Goal: Task Accomplishment & Management: Complete application form

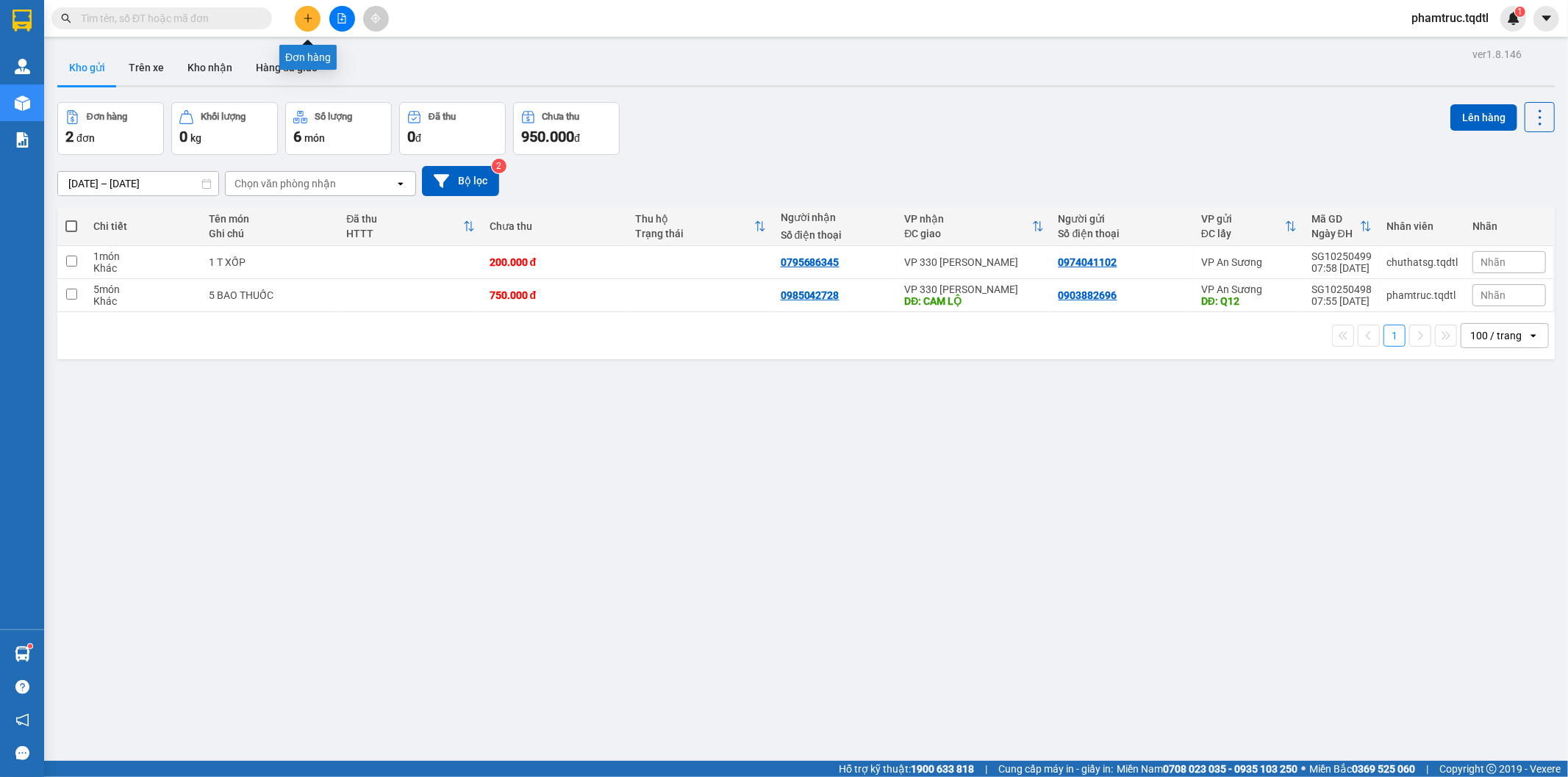
click at [304, 15] on icon "plus" at bounding box center [308, 18] width 10 height 10
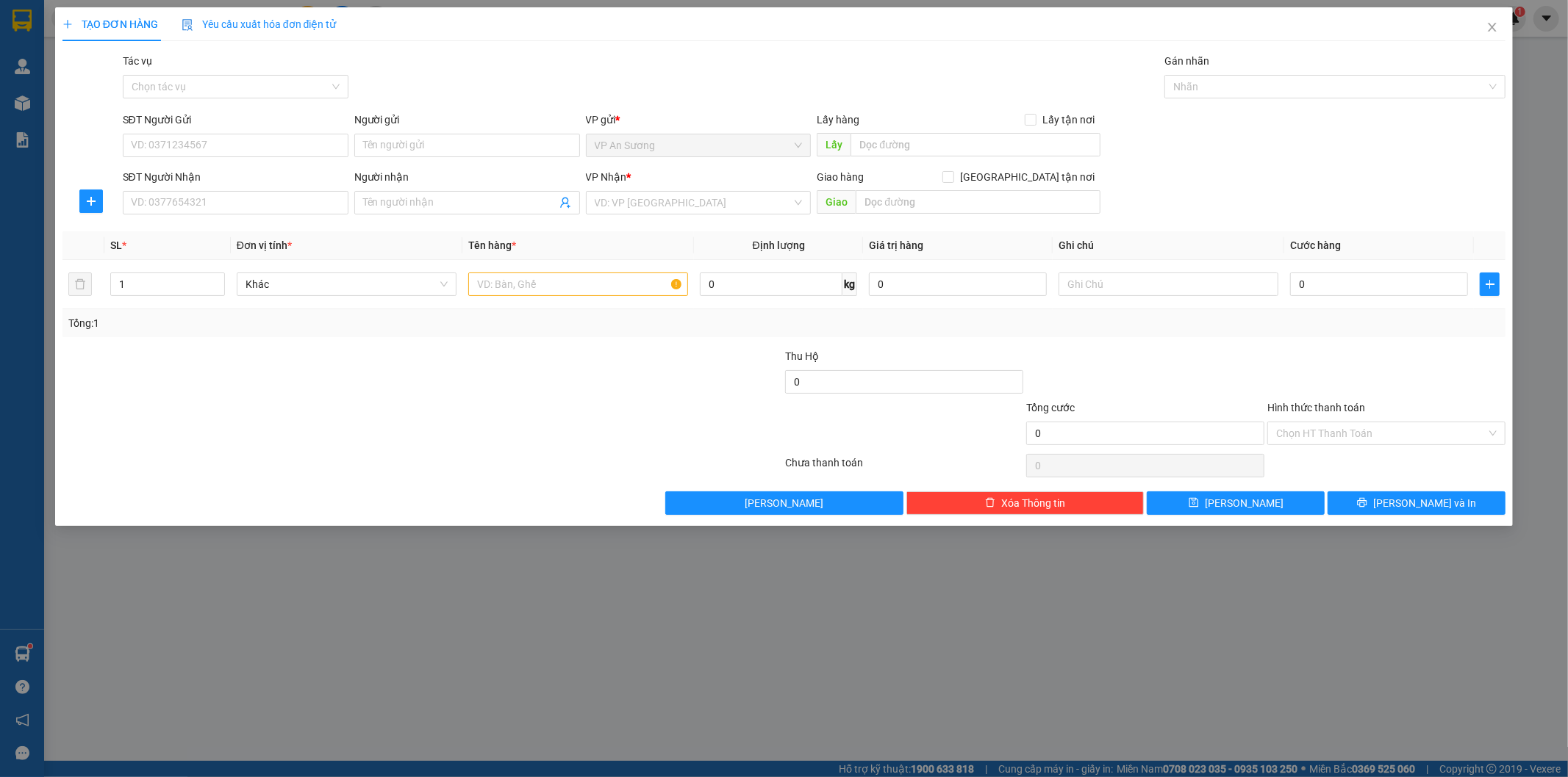
click at [258, 133] on div "SĐT Người Gửi" at bounding box center [235, 123] width 226 height 22
click at [256, 143] on input "SĐT Người Gửi" at bounding box center [235, 145] width 226 height 24
type input "0971067169"
click at [201, 198] on input "SĐT Người Nhận" at bounding box center [235, 203] width 226 height 24
type input "0946660127"
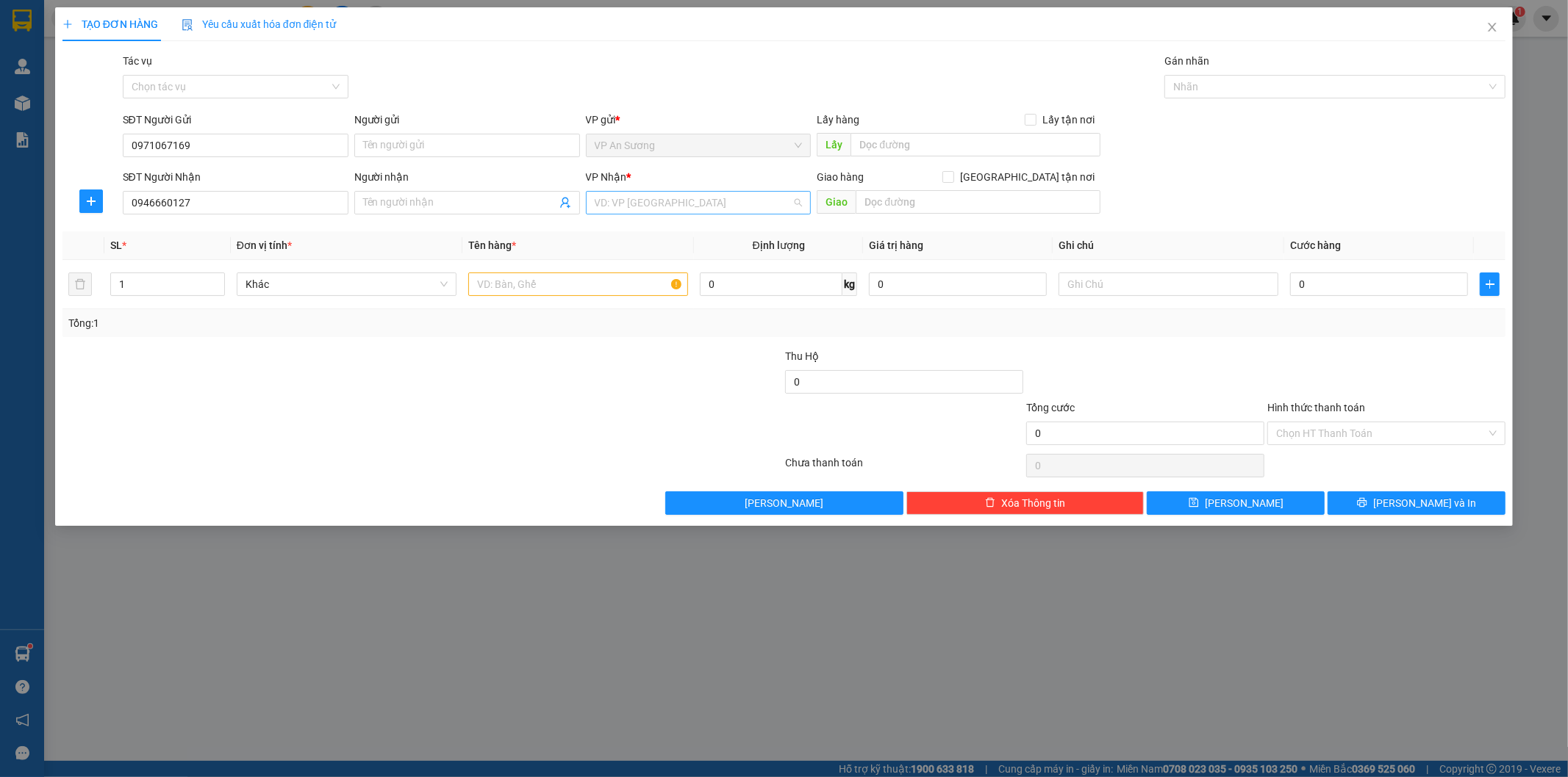
click at [720, 208] on input "search" at bounding box center [693, 203] width 197 height 22
click at [541, 379] on div at bounding box center [302, 374] width 482 height 52
click at [1141, 294] on input "text" at bounding box center [1168, 284] width 220 height 24
type input "thu hộ 6tr8"
click at [1143, 343] on div "Transit Pickup Surcharge Ids Transit Deliver Surcharge Ids Transit Deliver Surc…" at bounding box center [784, 284] width 1444 height 462
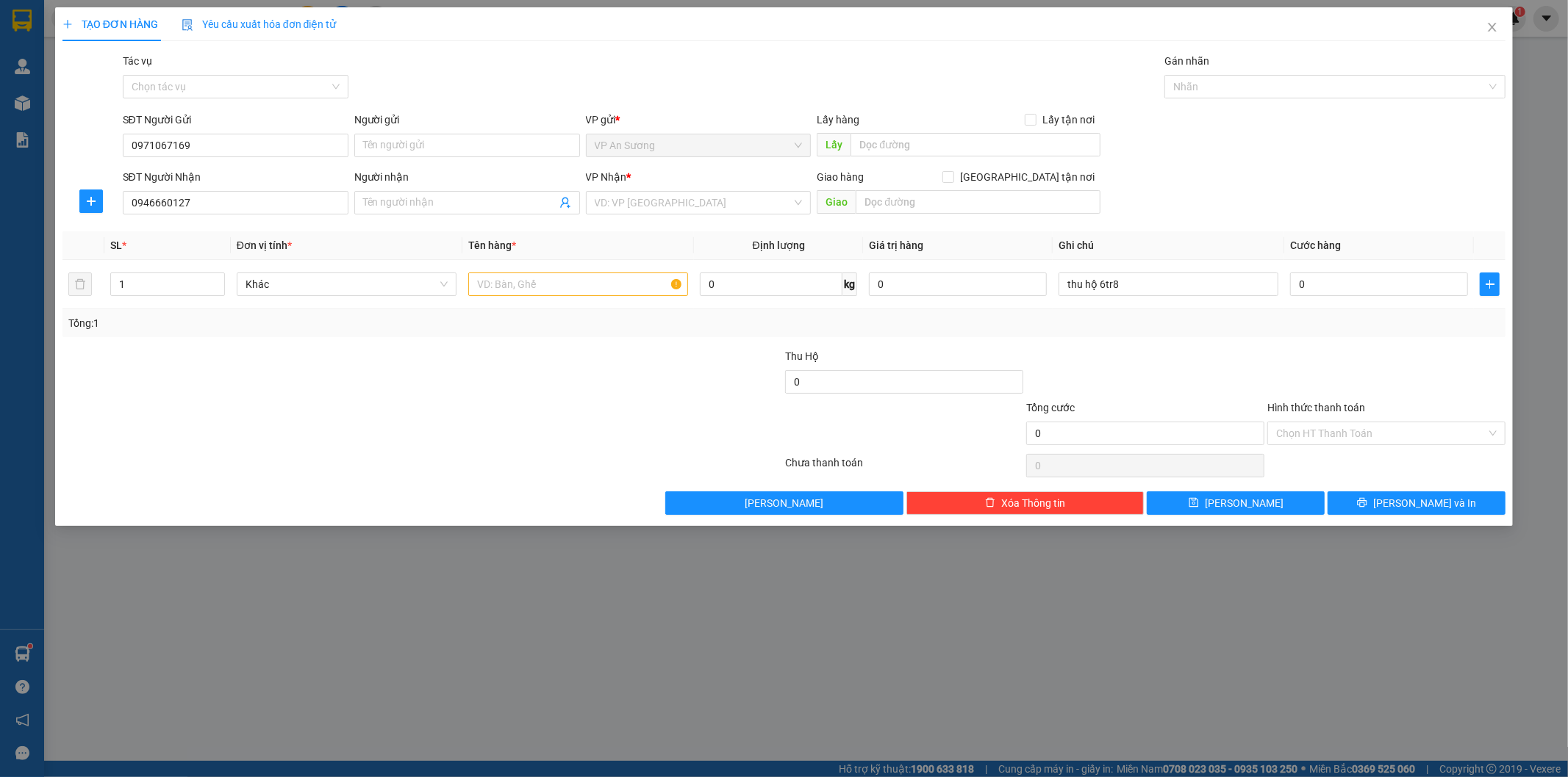
click at [922, 131] on div "Lấy hàng Lấy tận nơi" at bounding box center [959, 123] width 284 height 22
click at [921, 136] on input "text" at bounding box center [976, 145] width 250 height 24
type input "VP Q12"
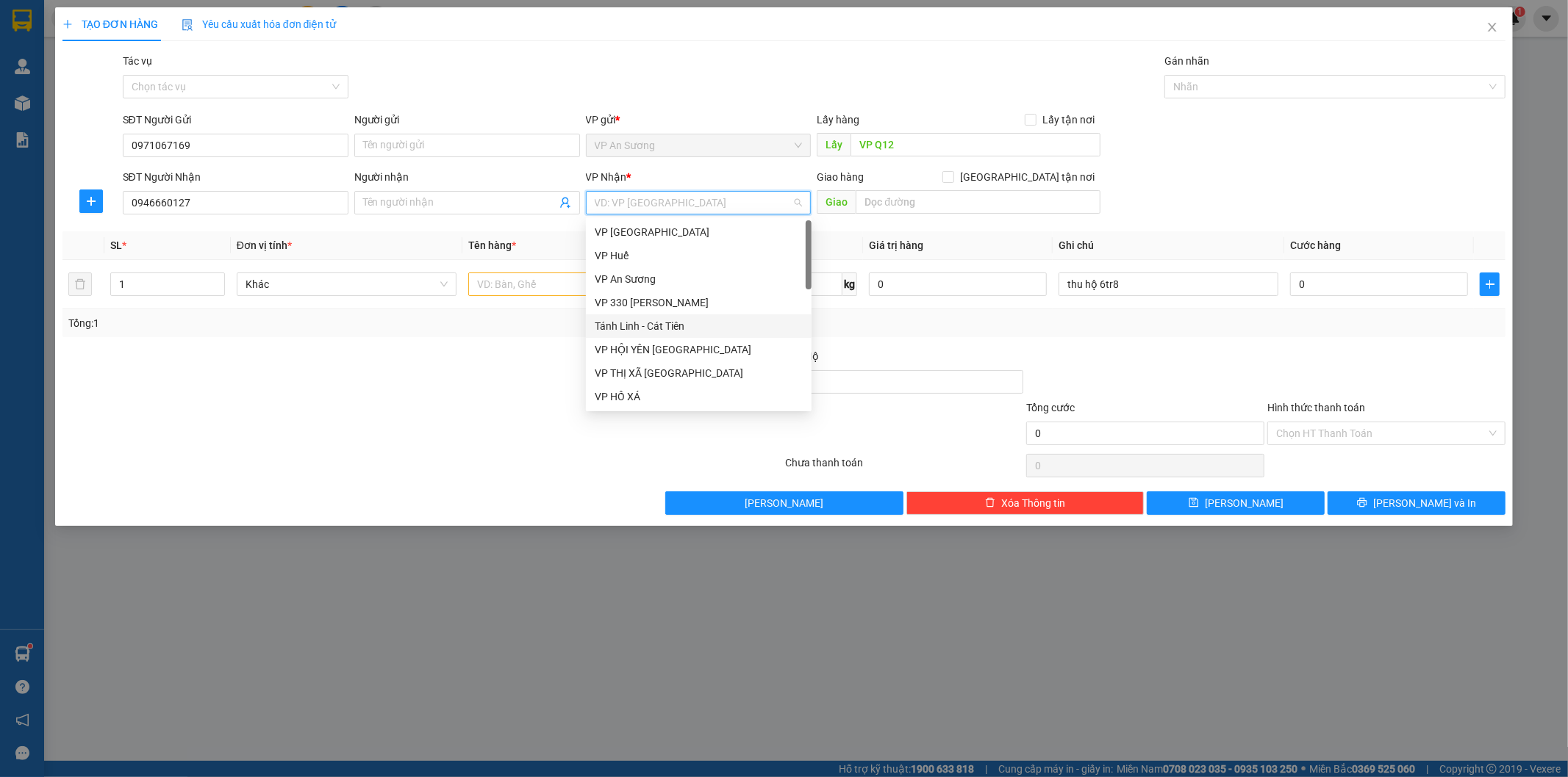
click at [641, 199] on input "search" at bounding box center [693, 203] width 197 height 22
click at [631, 234] on div "VP [GEOGRAPHIC_DATA]" at bounding box center [699, 232] width 208 height 16
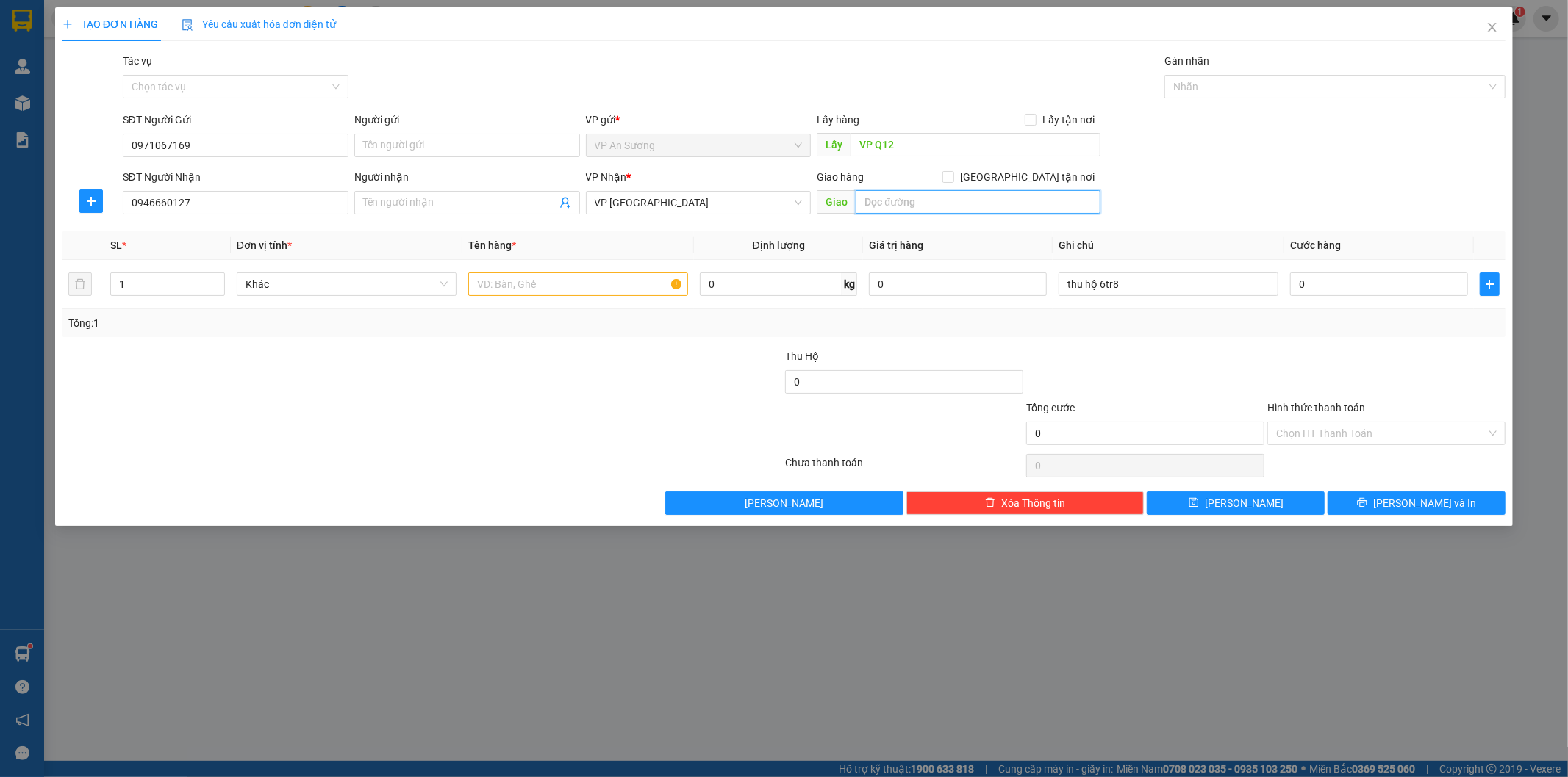
click at [919, 196] on input "text" at bounding box center [977, 202] width 244 height 24
type input "LẠC DƯƠNG"
click at [504, 288] on input "text" at bounding box center [578, 284] width 220 height 24
type input "1"
type input "1 XE SIRUT"
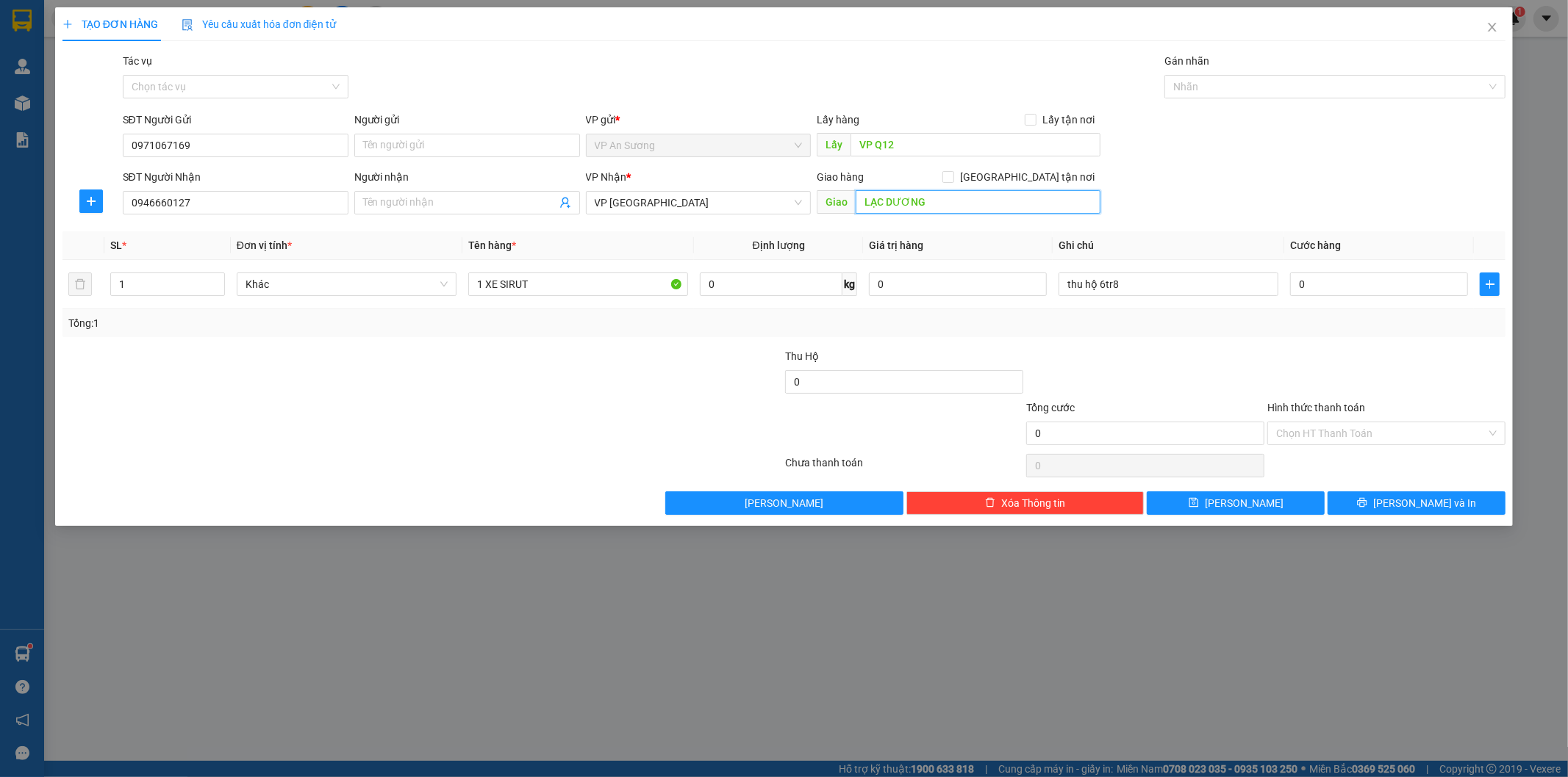
click at [965, 202] on input "LẠC DƯƠNG" at bounding box center [977, 202] width 244 height 24
type input "[PERSON_NAME]"
click at [1115, 361] on div at bounding box center [1145, 374] width 241 height 52
click at [856, 381] on input "0" at bounding box center [904, 382] width 238 height 24
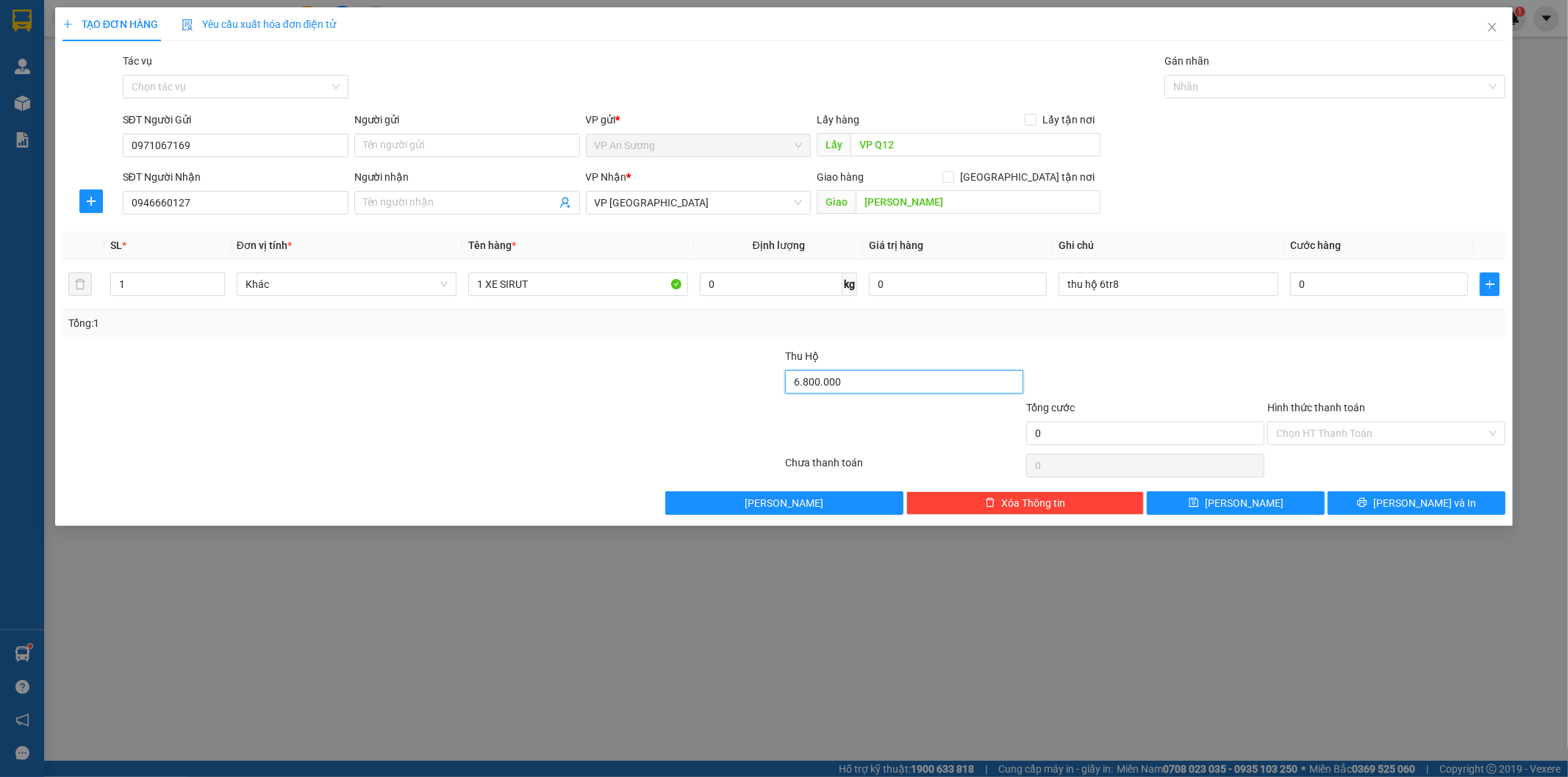
type input "6.800.000"
drag, startPoint x: 1169, startPoint y: 358, endPoint x: 1177, endPoint y: 362, distance: 8.9
click at [1170, 358] on div at bounding box center [1145, 374] width 241 height 52
click at [1320, 278] on input "0" at bounding box center [1379, 284] width 178 height 24
type input "5"
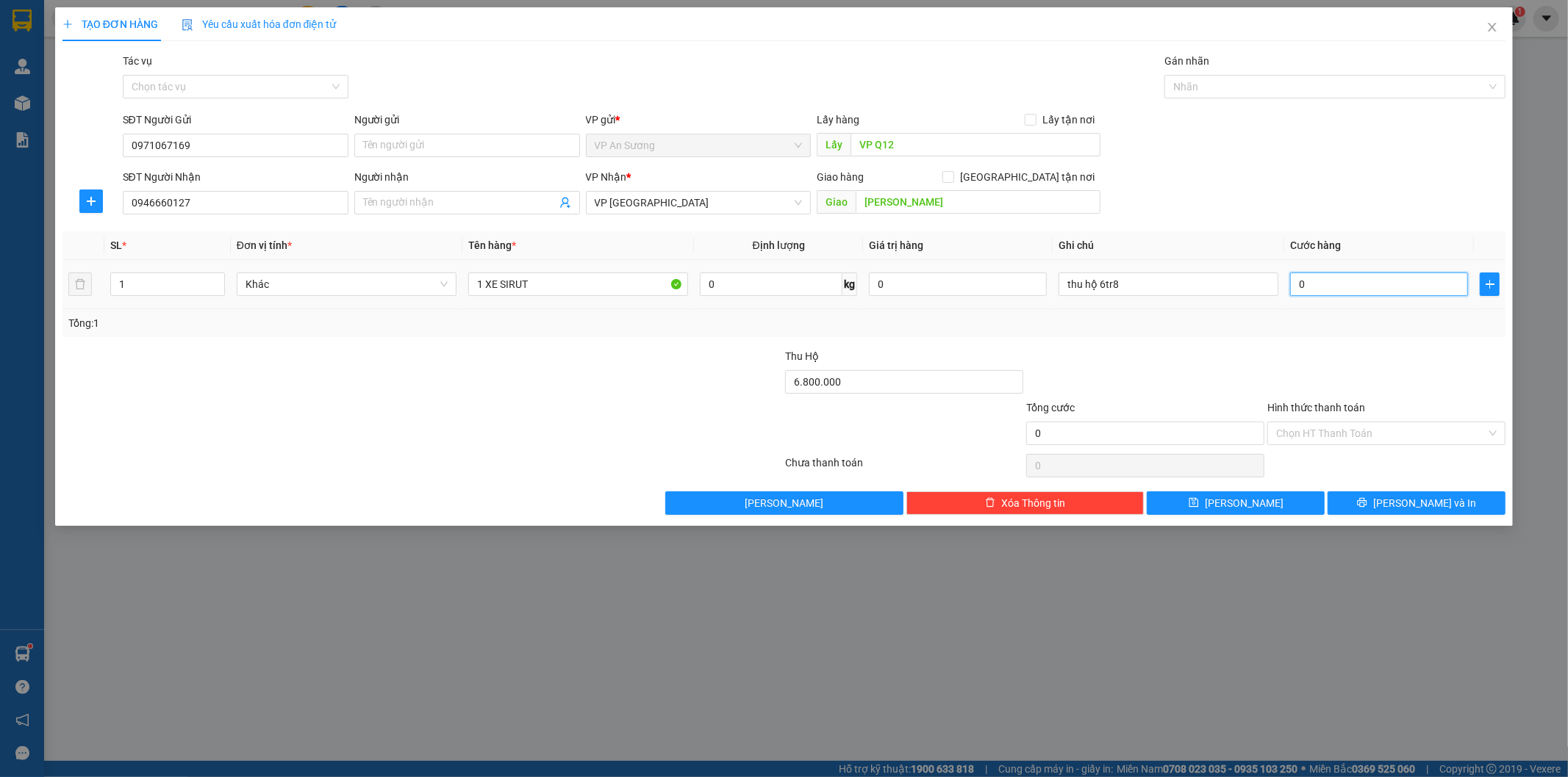
type input "5"
type input "50"
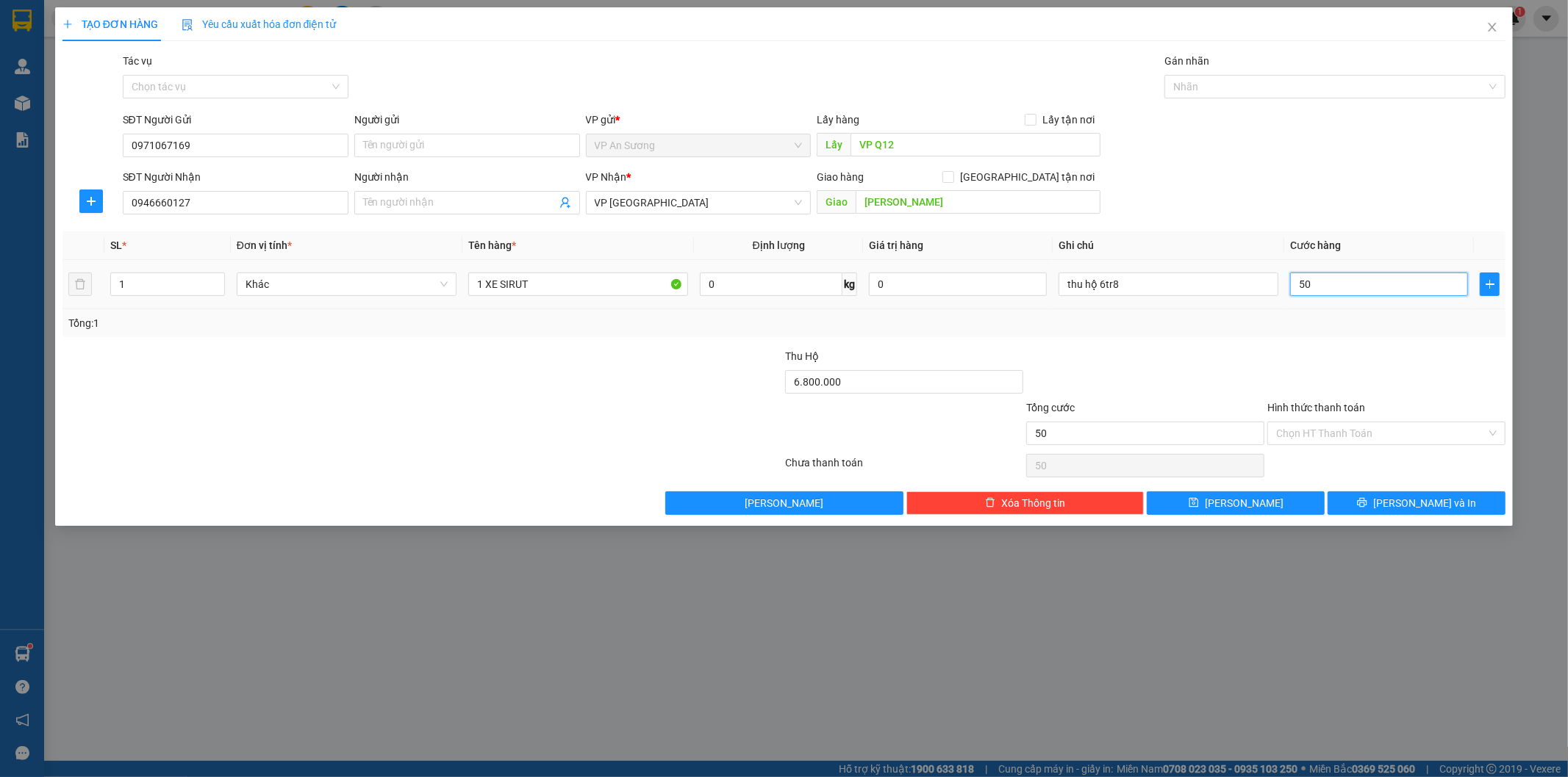
type input "500"
type input "500.000"
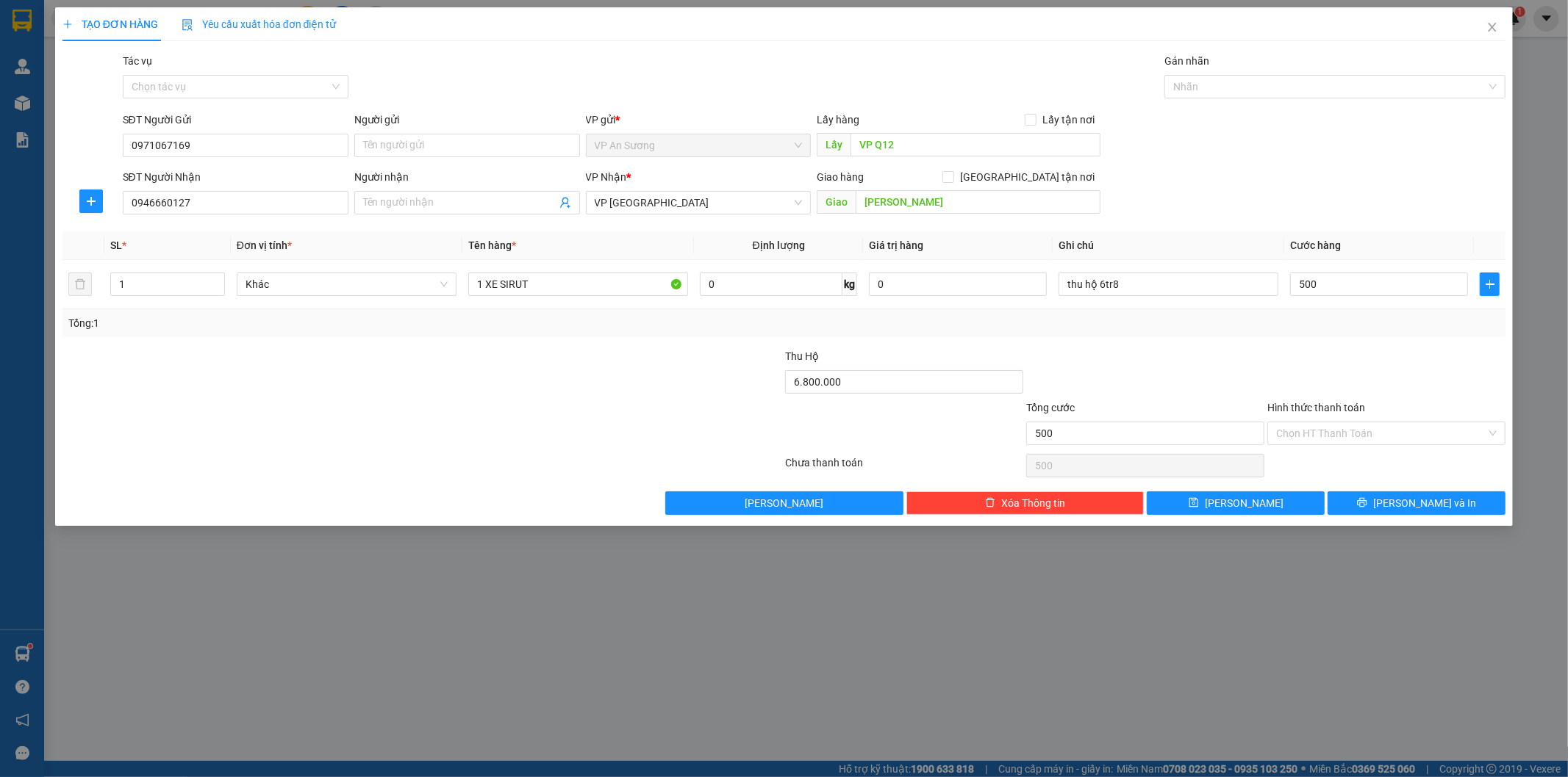
type input "500.000"
click at [1351, 321] on div "Tổng: 1" at bounding box center [784, 323] width 1432 height 16
click at [546, 284] on input "1 XE SIRUT" at bounding box center [578, 284] width 220 height 24
click at [1434, 281] on input "500.000" at bounding box center [1379, 284] width 178 height 24
click at [1412, 334] on div "Tổng: 1" at bounding box center [784, 323] width 1444 height 28
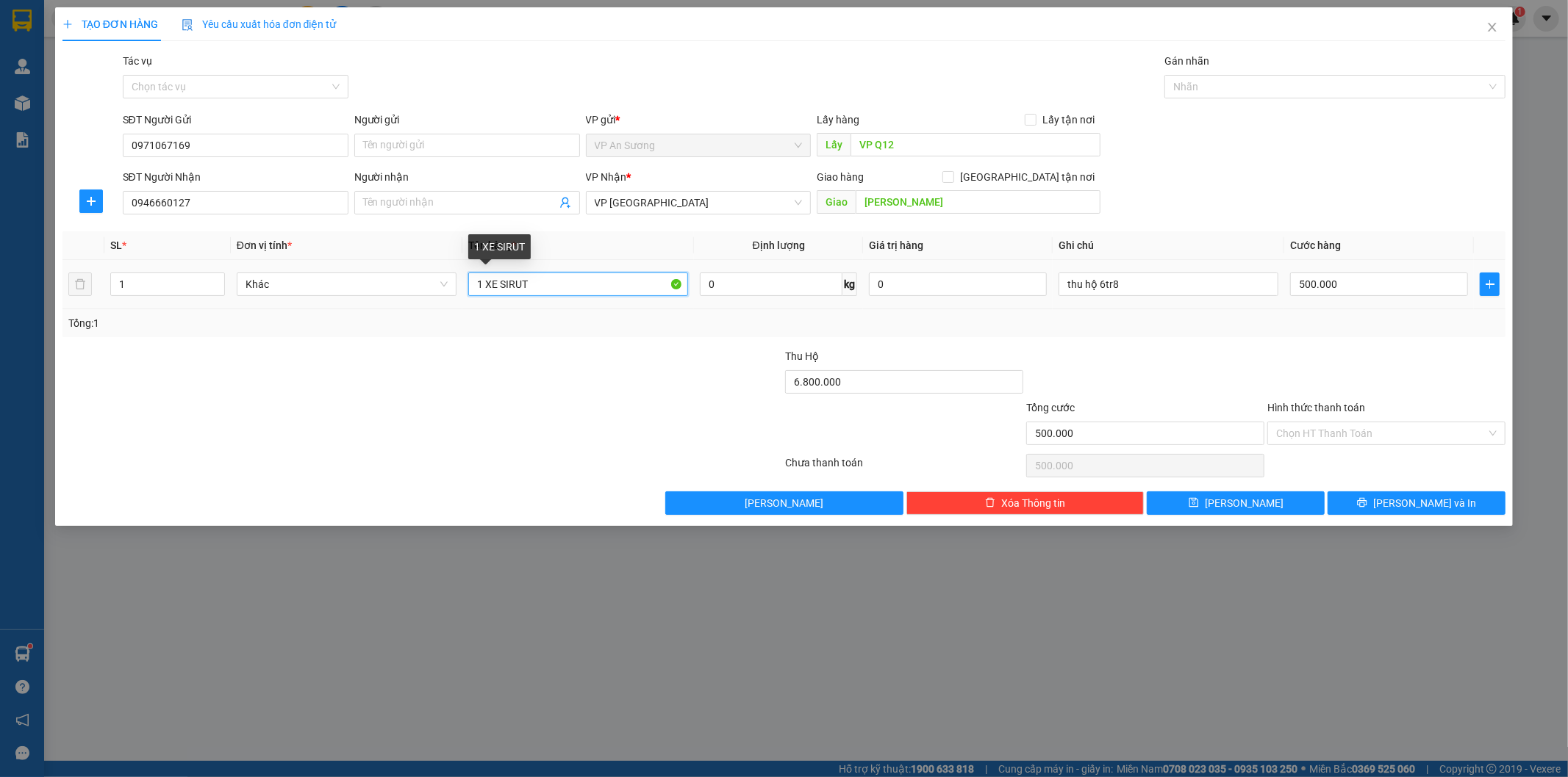
click at [560, 284] on input "1 XE SIRUT" at bounding box center [578, 284] width 220 height 24
type input "1 XE SIRUT BS 68 D1.42359"
click at [1378, 498] on button "[PERSON_NAME] và In" at bounding box center [1416, 503] width 178 height 24
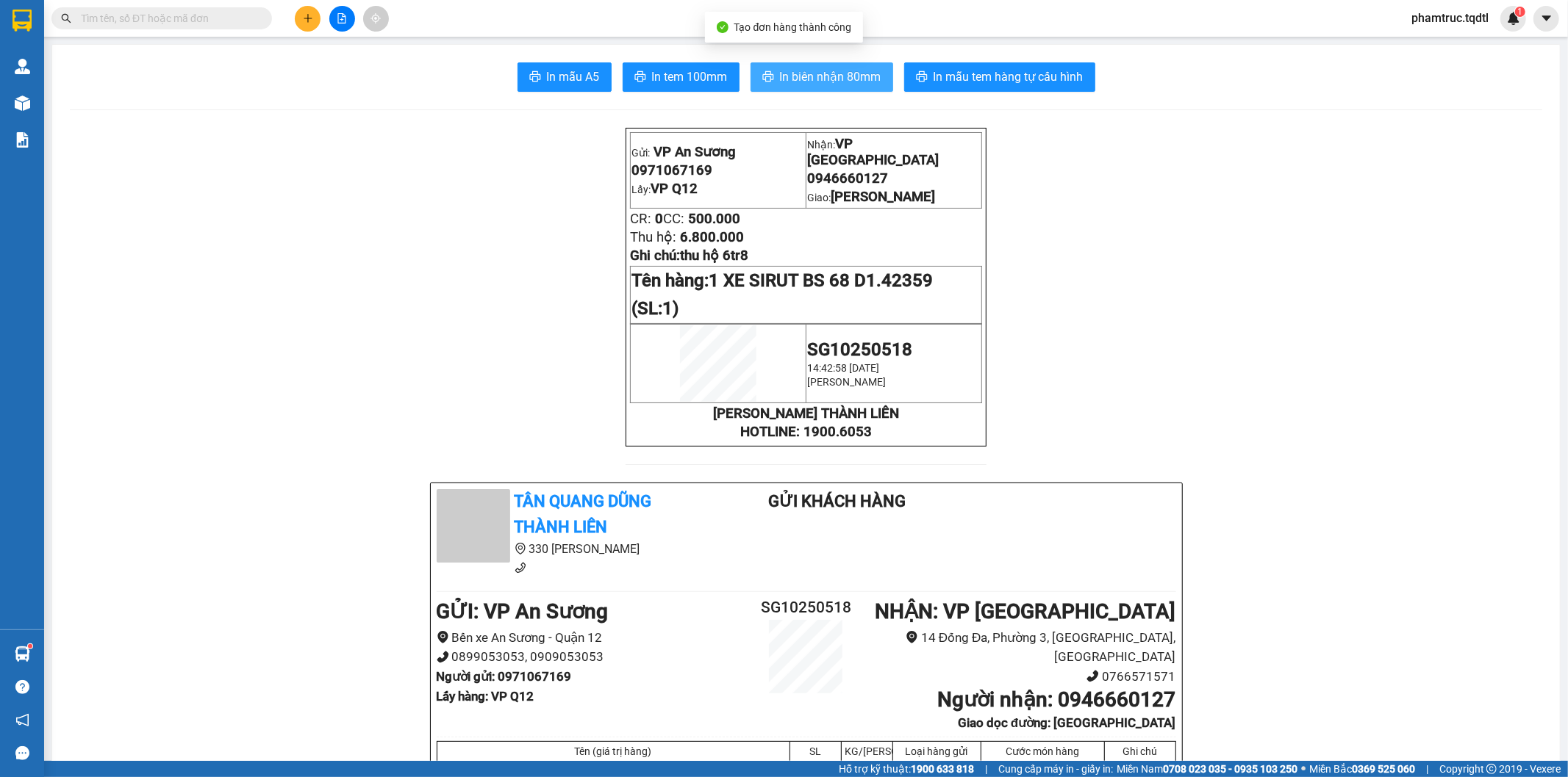
click at [870, 74] on span "In biên nhận 80mm" at bounding box center [831, 77] width 102 height 18
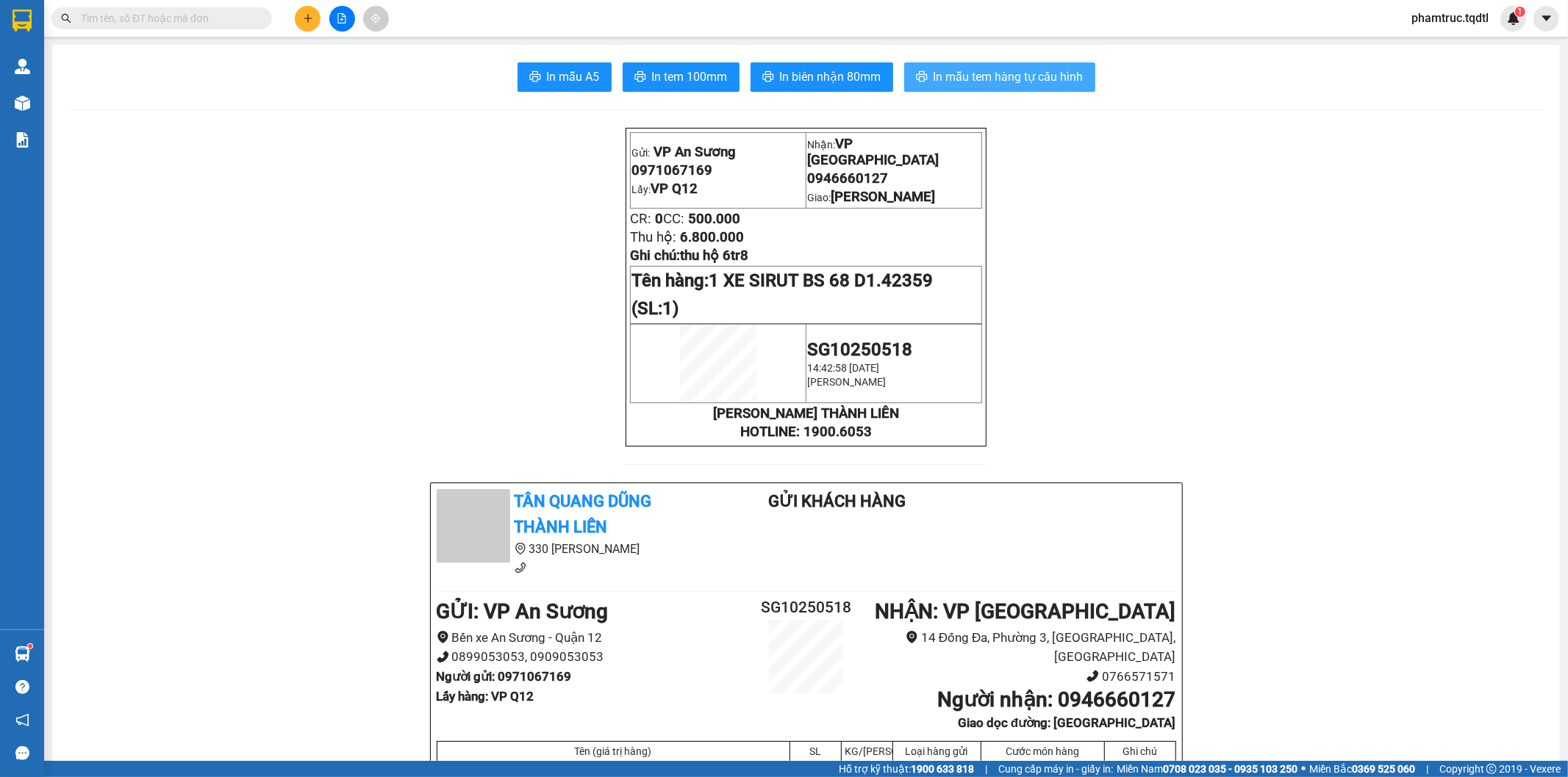
click at [1042, 76] on span "In mẫu tem hàng tự cấu hình" at bounding box center [1008, 77] width 150 height 18
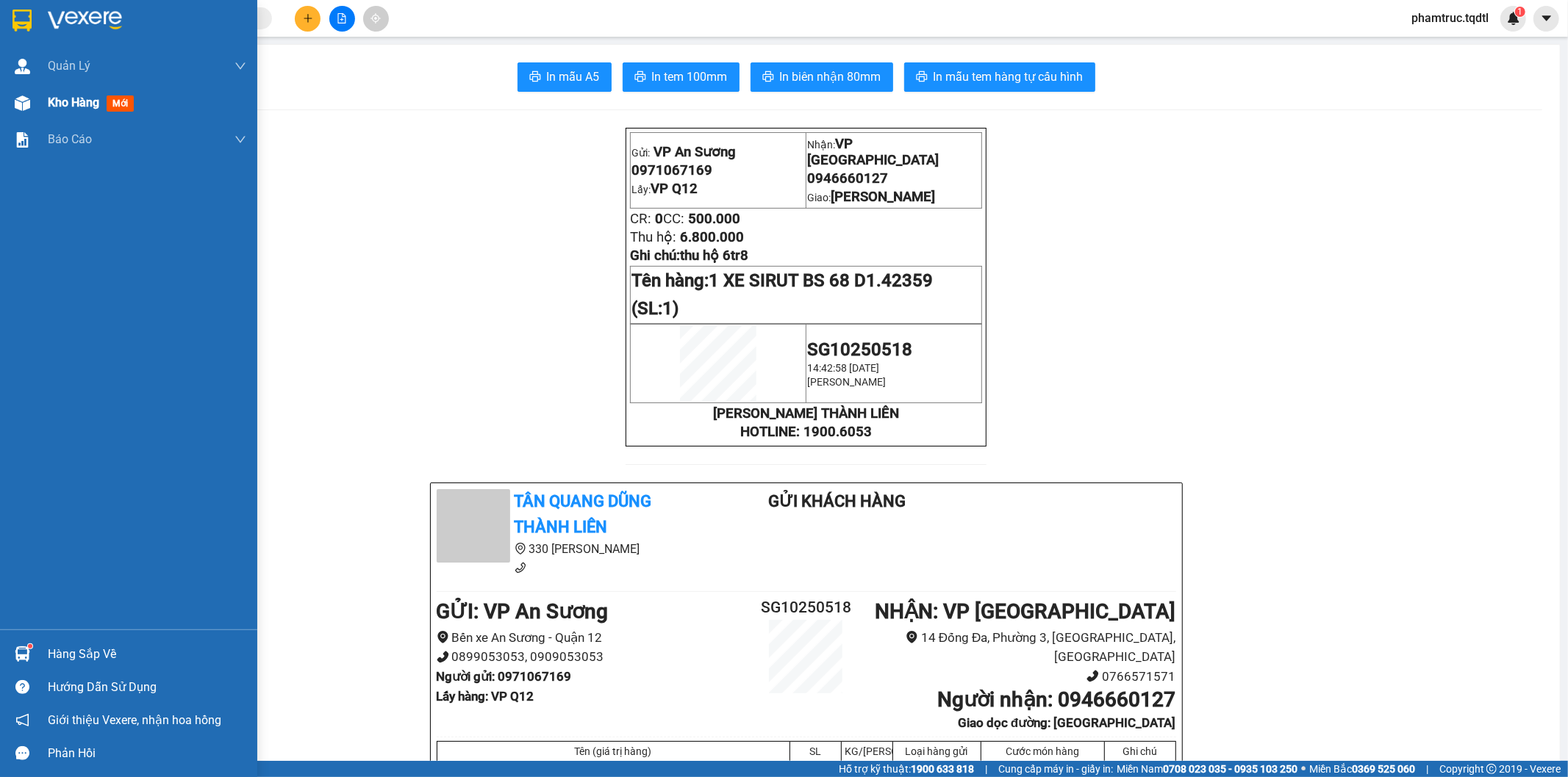
click at [35, 106] on div "Kho hàng mới" at bounding box center [129, 103] width 258 height 37
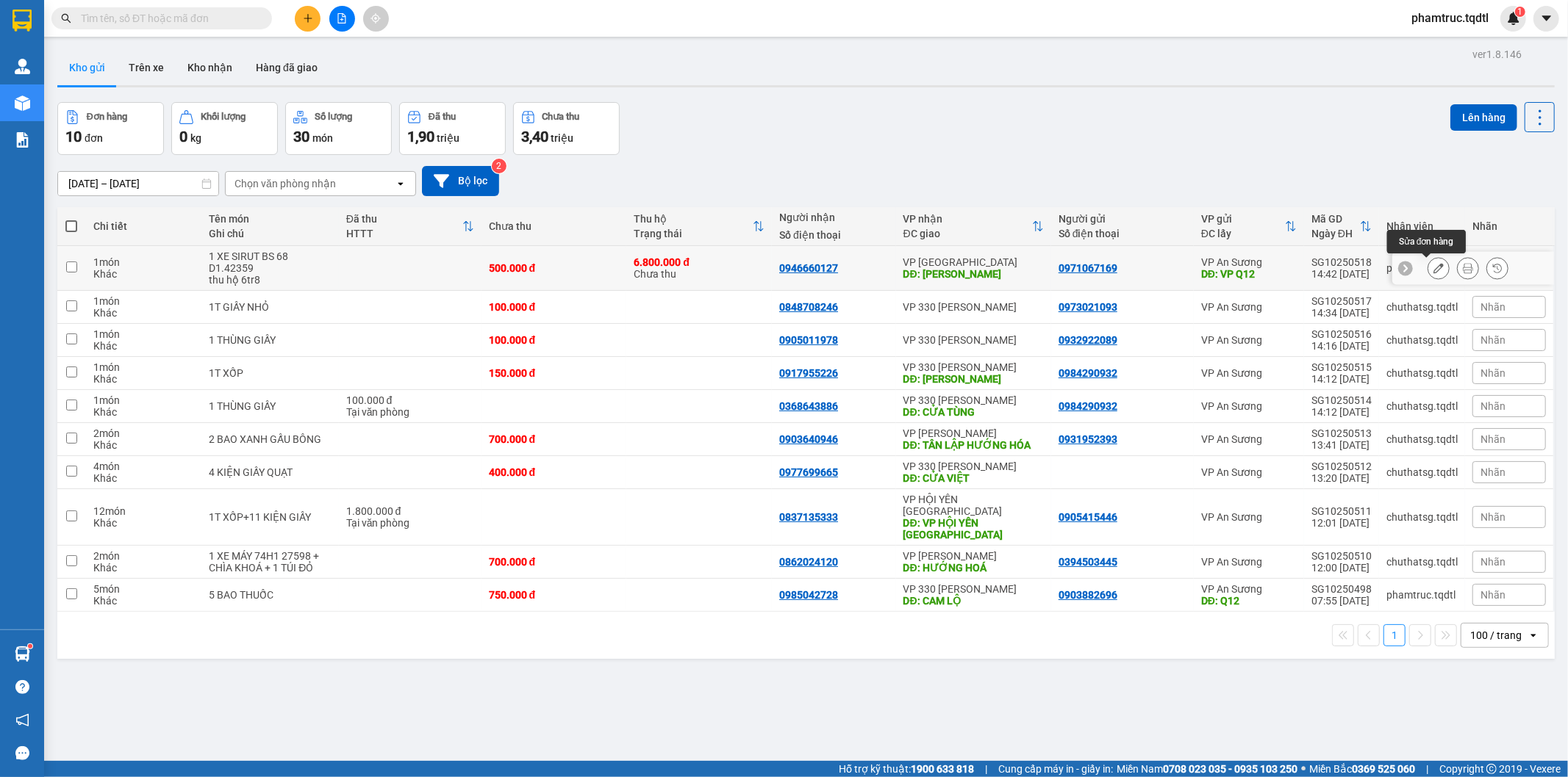
click at [1434, 272] on icon at bounding box center [1438, 267] width 10 height 10
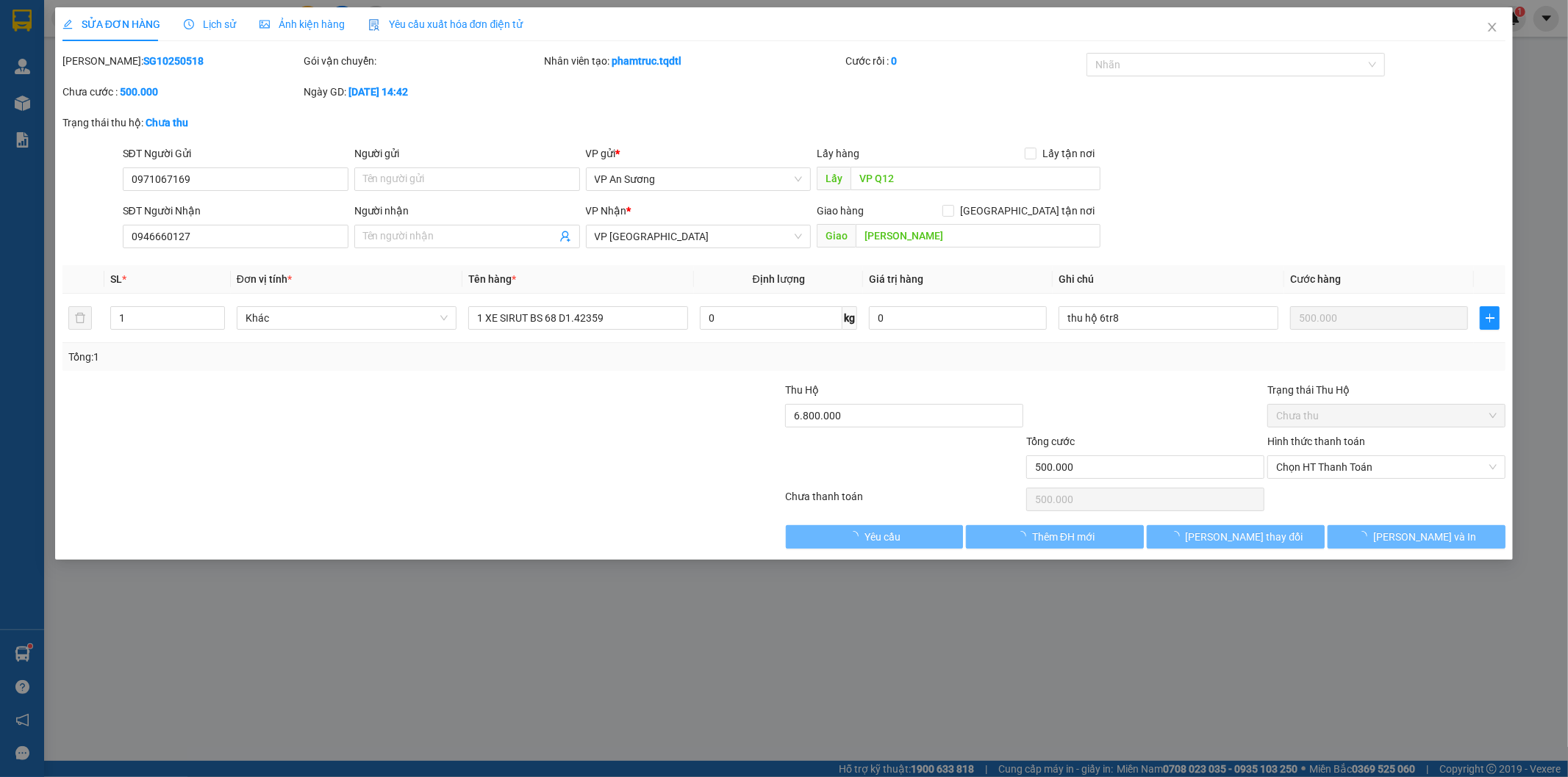
type input "0971067169"
type input "VP Q12"
type input "0946660127"
type input "[PERSON_NAME]"
type input "500.000"
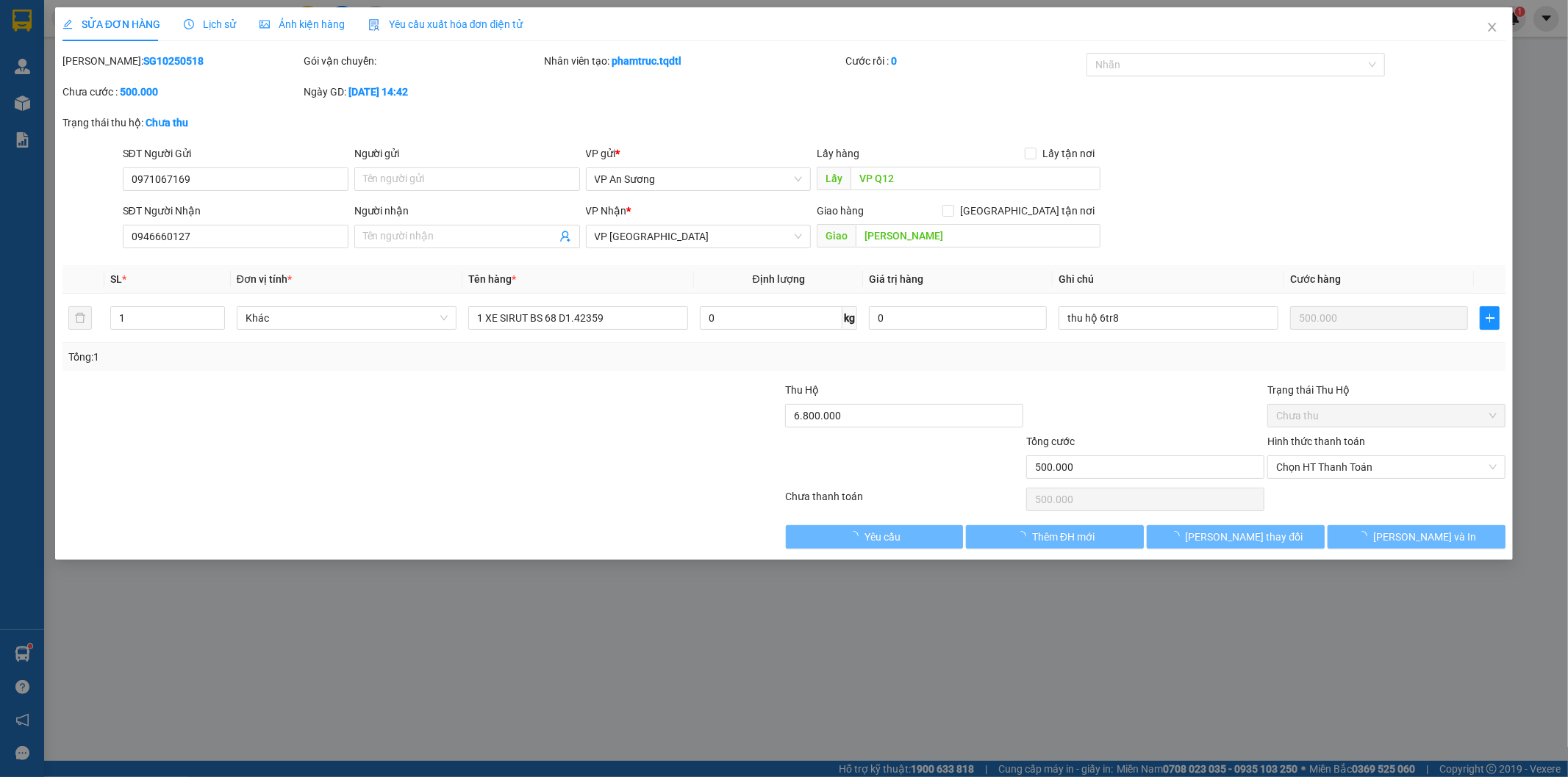
type input "500.000"
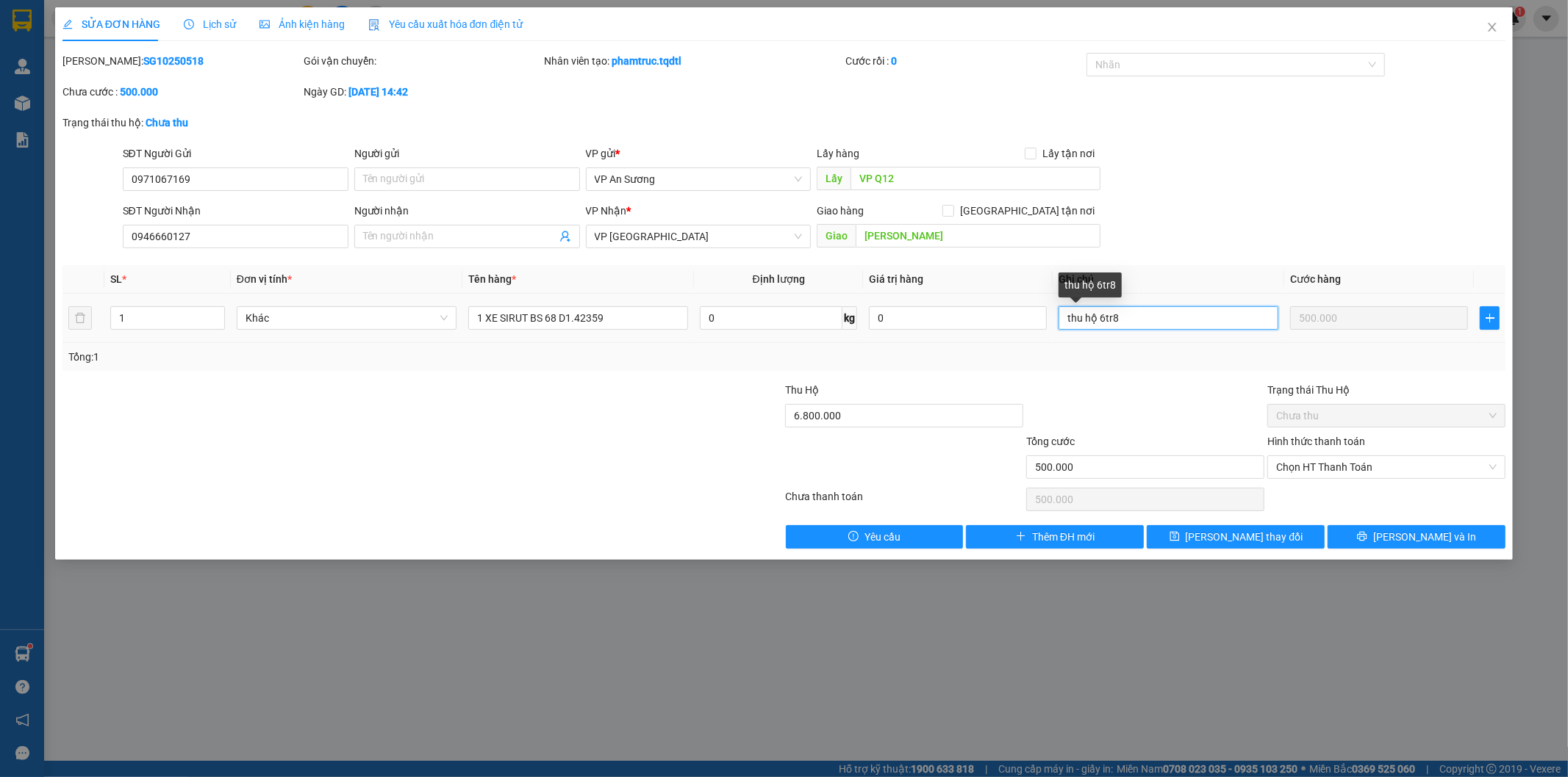
click at [1139, 318] on input "thu hộ 6tr8" at bounding box center [1168, 318] width 220 height 24
click at [1179, 227] on div "SĐT Người Nhận 0946660127 Người nhận Tên người nhận VP Nhận * VP Đà Lạt Giao hà…" at bounding box center [814, 228] width 1389 height 52
click at [1499, 32] on span "Close" at bounding box center [1492, 28] width 41 height 41
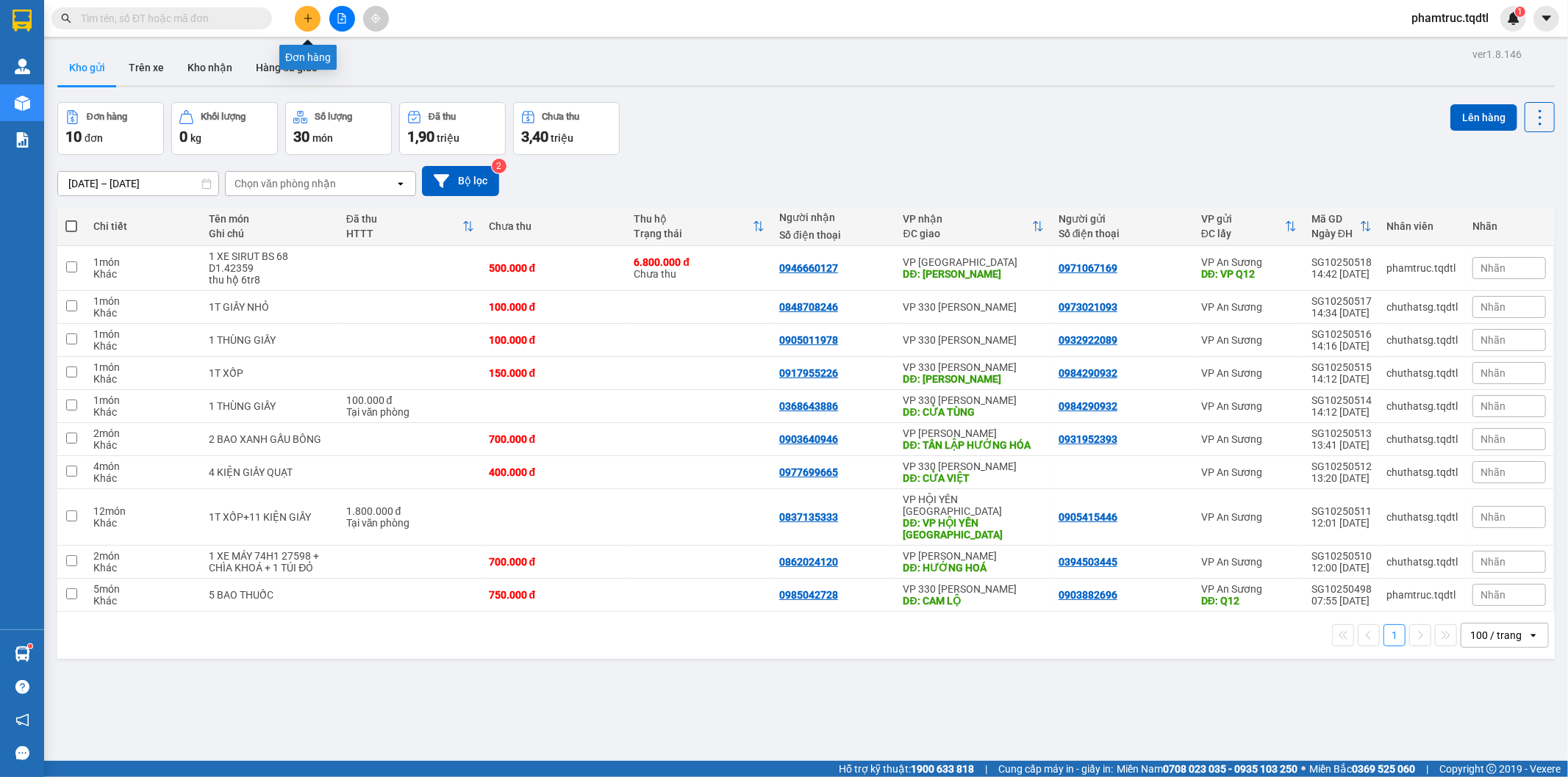
click at [300, 13] on button at bounding box center [307, 18] width 25 height 25
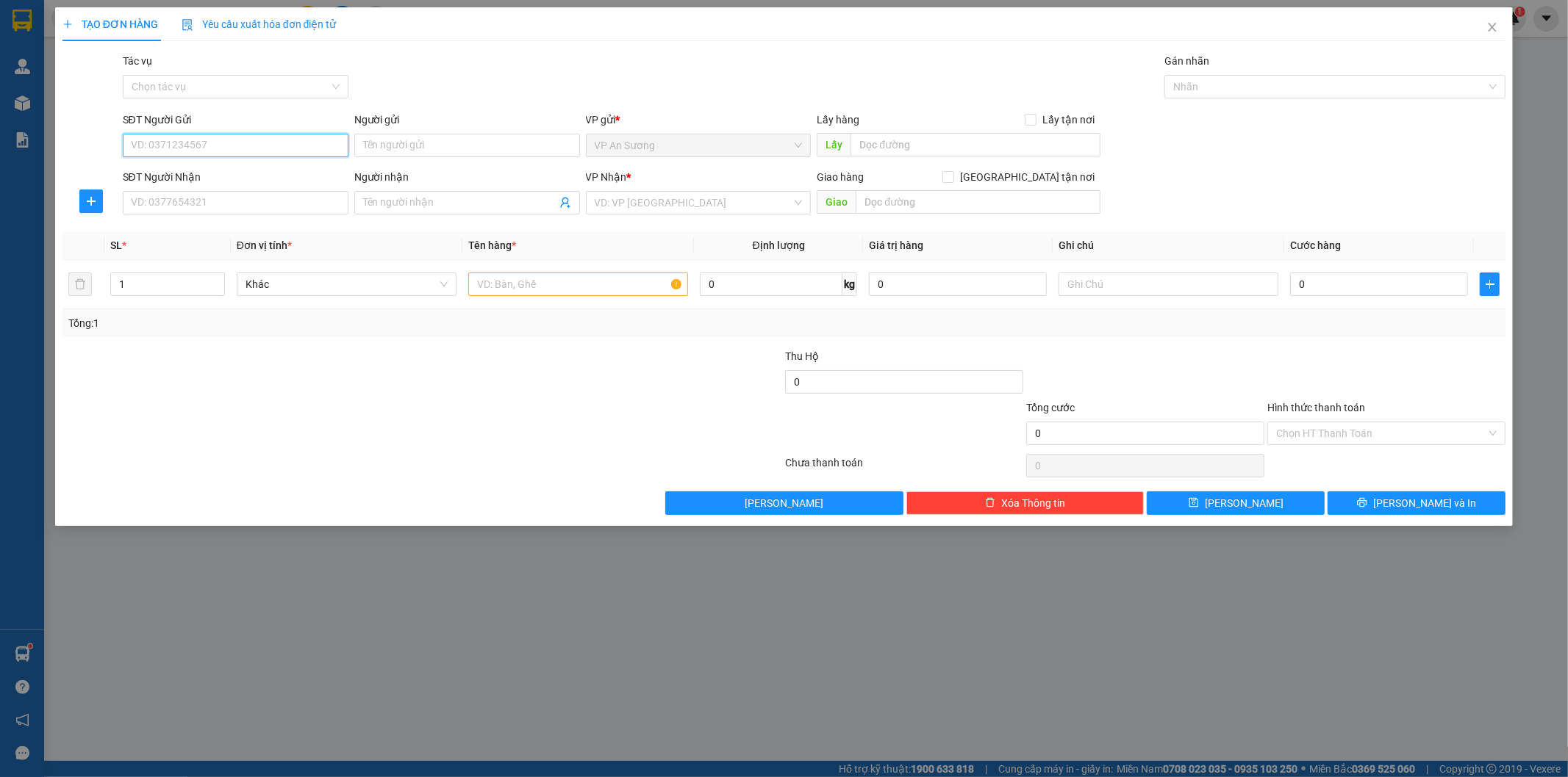
click at [237, 138] on input "SĐT Người Gửi" at bounding box center [235, 145] width 226 height 24
type input "0"
click at [858, 79] on div "Tác vụ Chọn tác vụ Gán nhãn Nhãn" at bounding box center [814, 79] width 1389 height 52
click at [1489, 24] on icon "close" at bounding box center [1492, 27] width 8 height 8
